Goal: Entertainment & Leisure: Consume media (video, audio)

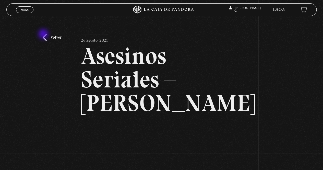
click at [44, 34] on link "Volver" at bounding box center [52, 37] width 19 height 7
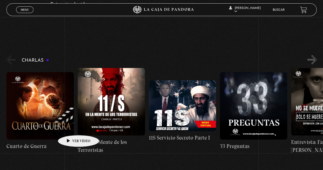
scroll to position [77, 0]
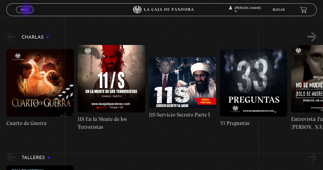
click at [27, 10] on span "Menu" at bounding box center [25, 9] width 8 height 3
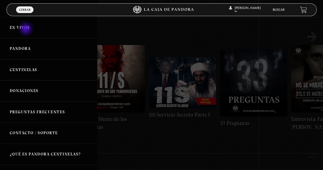
click at [26, 29] on link "En vivos" at bounding box center [48, 27] width 97 height 21
